Goal: Find specific page/section: Find specific page/section

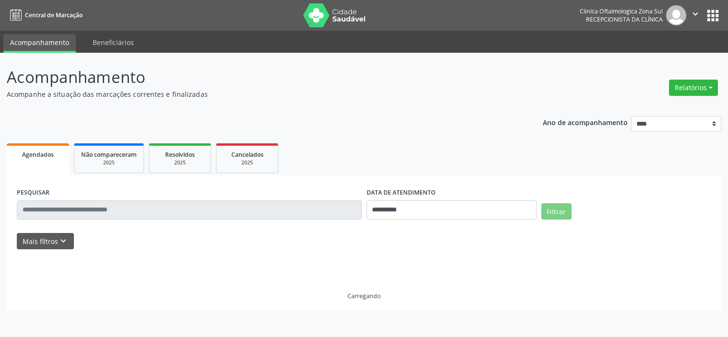
select select "*"
click at [58, 242] on icon "keyboard_arrow_down" at bounding box center [63, 241] width 11 height 11
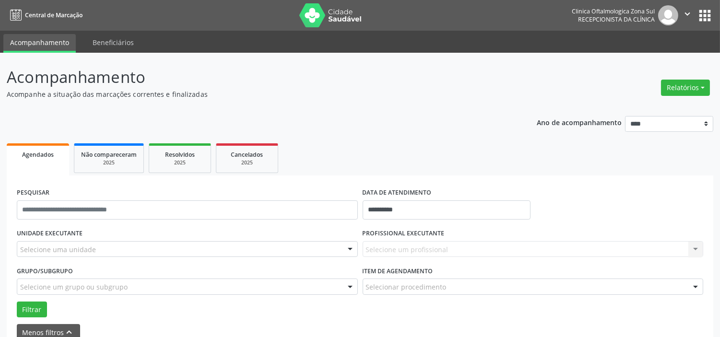
click at [95, 251] on div "Selecione uma unidade" at bounding box center [187, 249] width 341 height 16
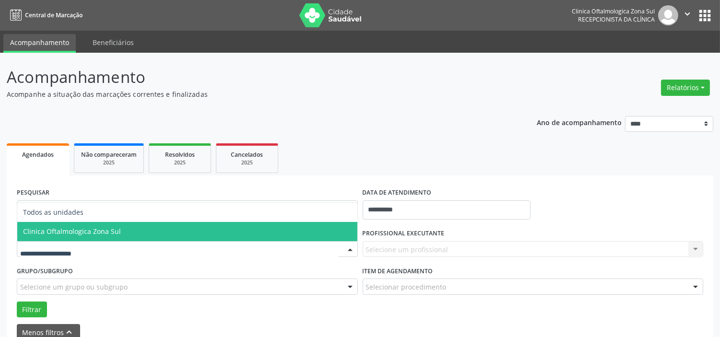
click at [102, 237] on span "Clinica Oftalmologica Zona Sul" at bounding box center [187, 231] width 340 height 19
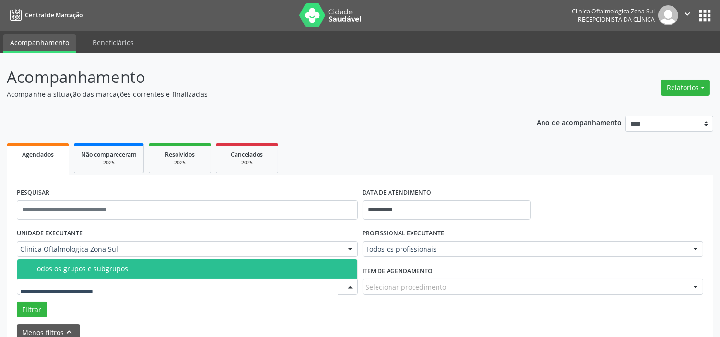
click at [109, 275] on span "Todos os grupos e subgrupos" at bounding box center [187, 269] width 340 height 19
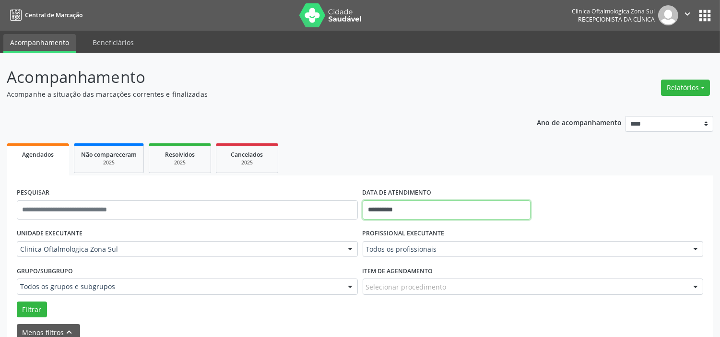
click at [405, 210] on input "**********" at bounding box center [447, 210] width 168 height 19
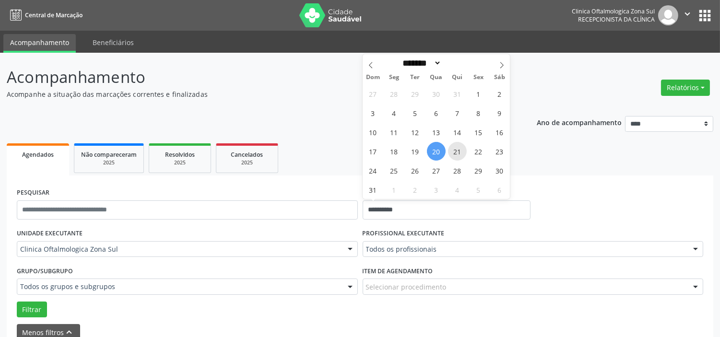
click at [450, 152] on span "21" at bounding box center [457, 151] width 19 height 19
type input "**********"
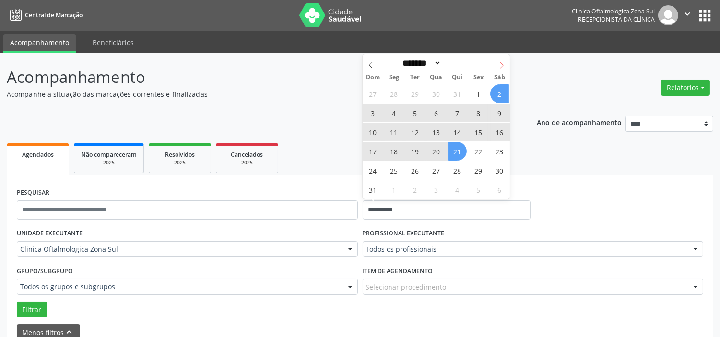
click at [499, 67] on icon at bounding box center [502, 65] width 7 height 7
select select "*"
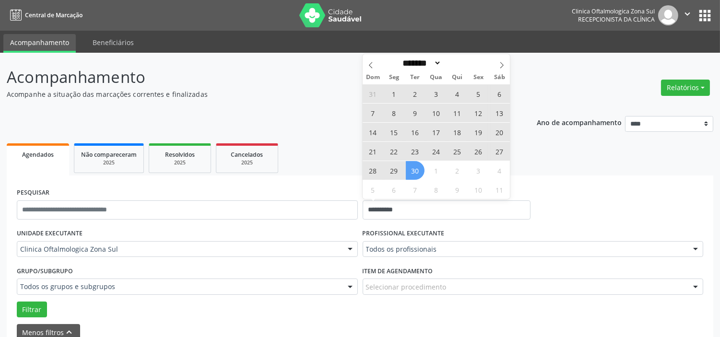
click at [416, 171] on span "30" at bounding box center [415, 170] width 19 height 19
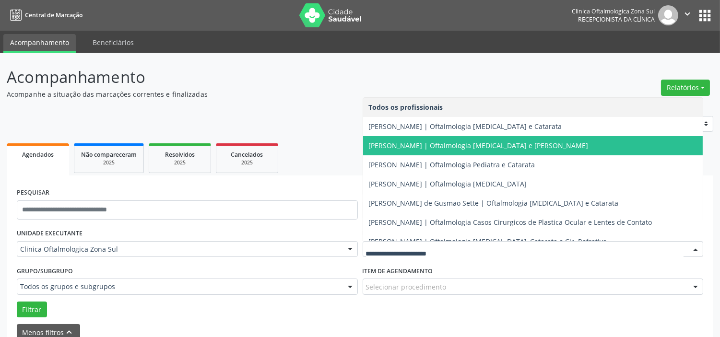
click at [418, 130] on span "[PERSON_NAME] | Oftalmologia [MEDICAL_DATA] e Catarata" at bounding box center [465, 126] width 193 height 9
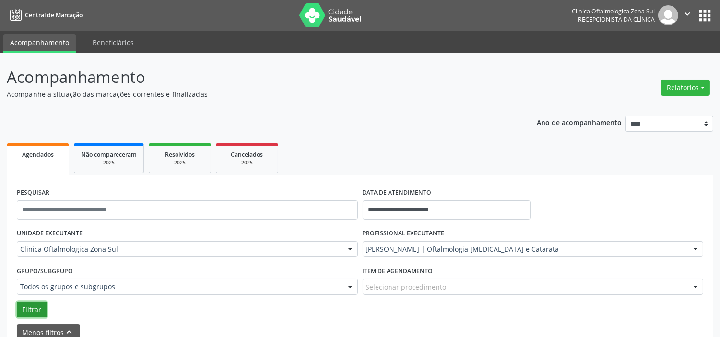
click at [44, 314] on button "Filtrar" at bounding box center [32, 310] width 30 height 16
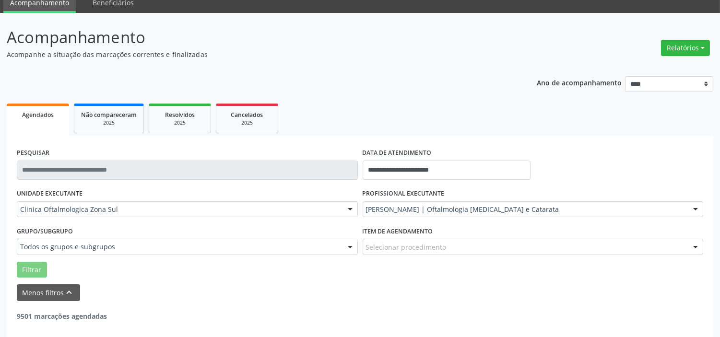
scroll to position [81, 0]
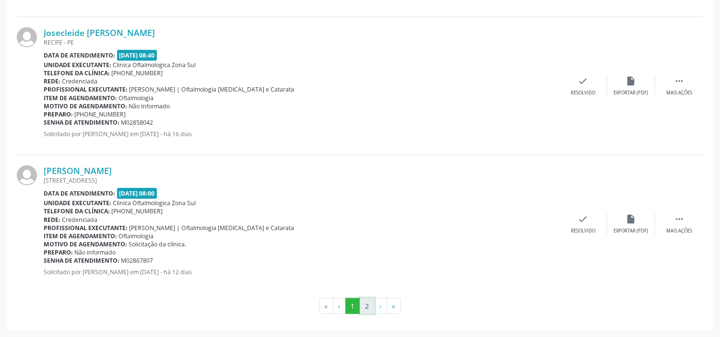
click at [372, 313] on button "2" at bounding box center [367, 307] width 15 height 16
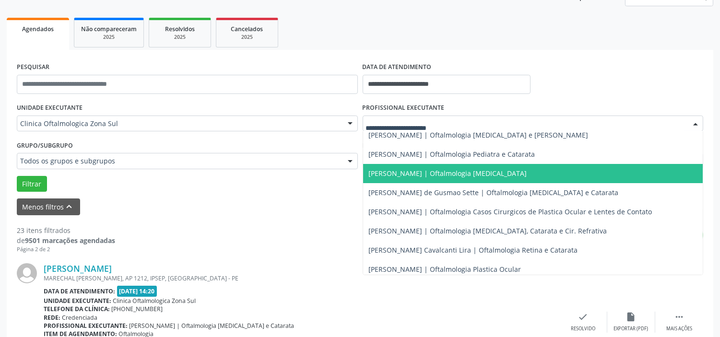
scroll to position [87, 0]
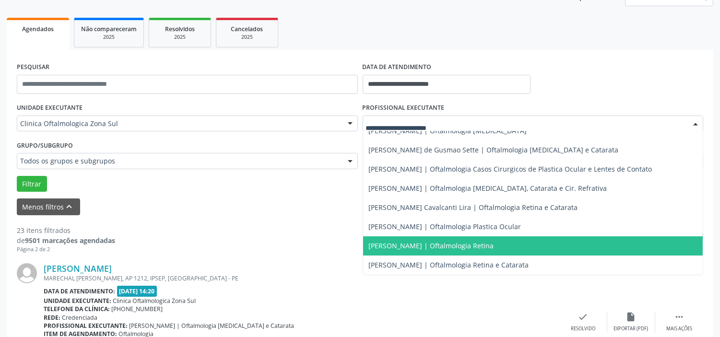
click at [436, 247] on span "[PERSON_NAME] | Oftalmologia Retina" at bounding box center [431, 245] width 125 height 9
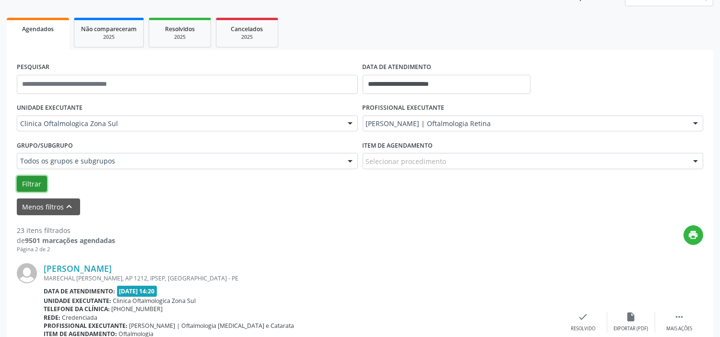
click at [30, 185] on button "Filtrar" at bounding box center [32, 184] width 30 height 16
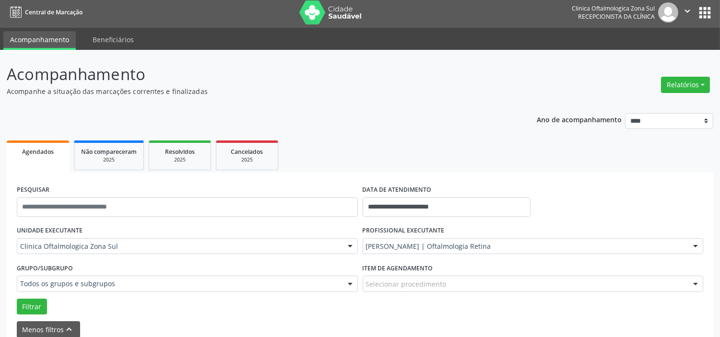
scroll to position [0, 0]
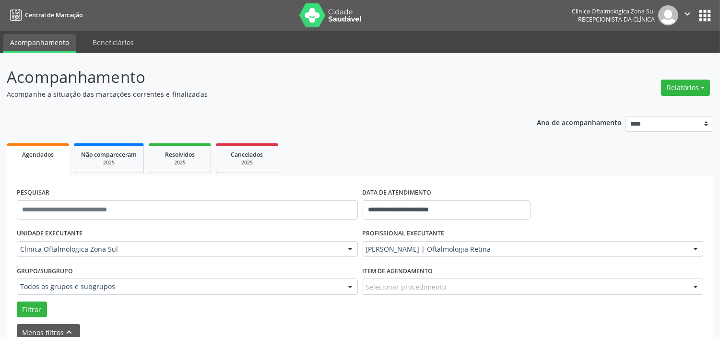
click at [688, 12] on icon "" at bounding box center [687, 14] width 11 height 11
drag, startPoint x: 651, startPoint y: 60, endPoint x: 641, endPoint y: 65, distance: 11.6
click at [651, 60] on link "Sair" at bounding box center [663, 58] width 66 height 13
